Goal: Entertainment & Leisure: Browse casually

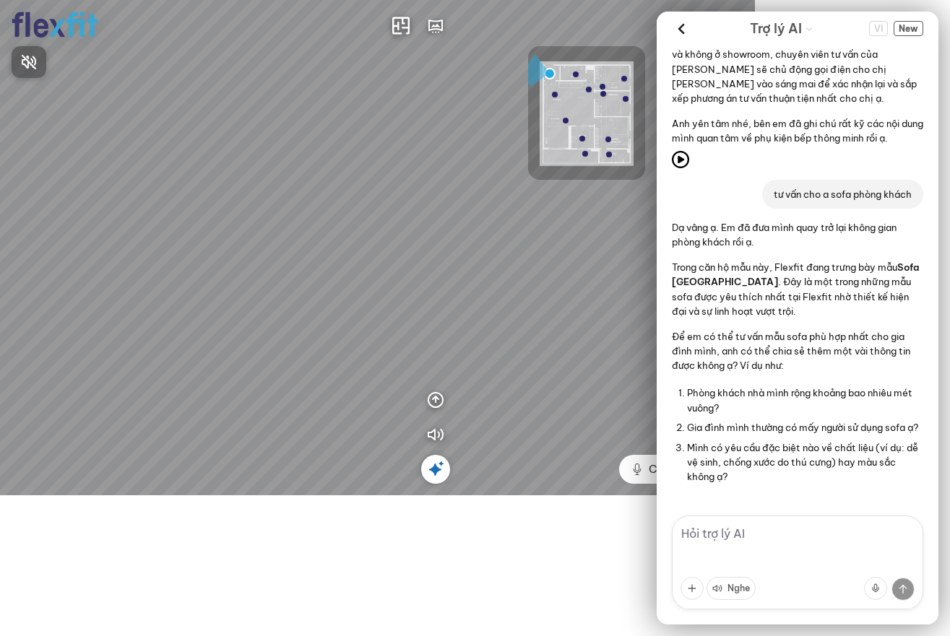
scroll to position [9237, 0]
